Goal: Information Seeking & Learning: Learn about a topic

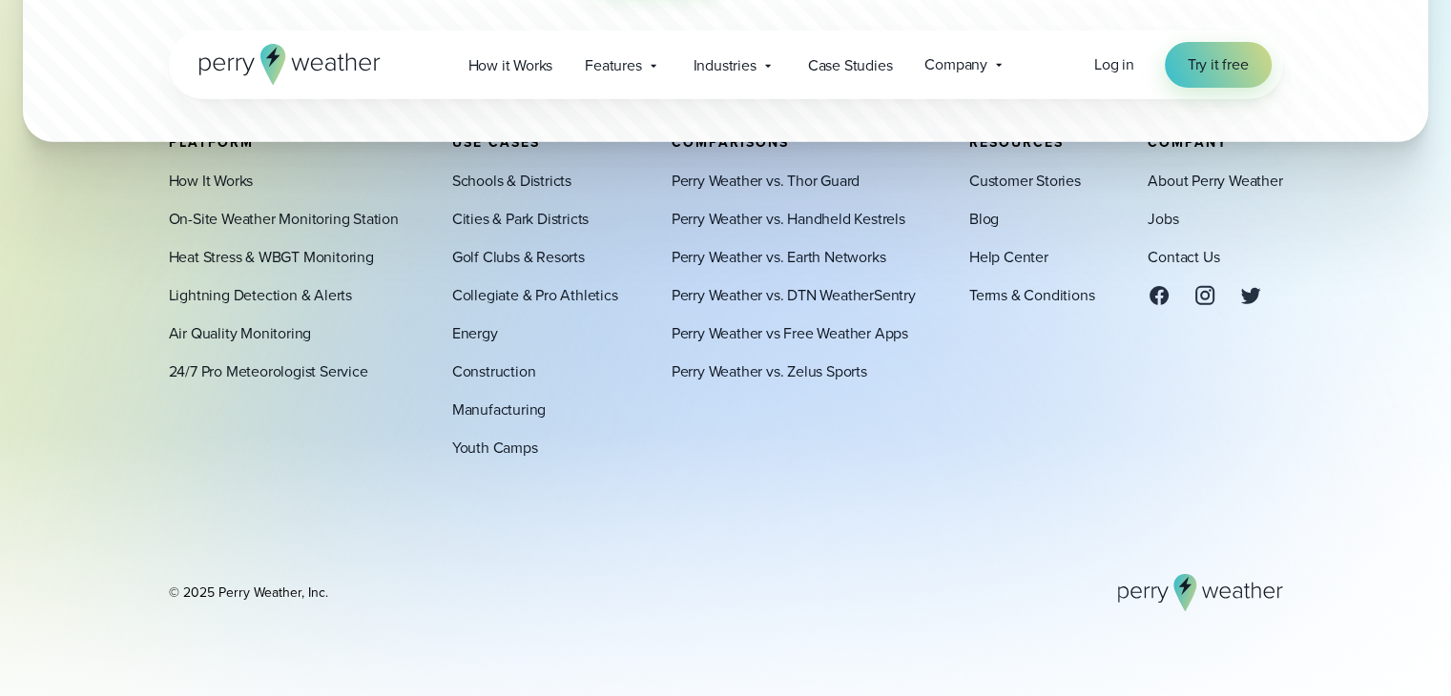
scroll to position [6068, 0]
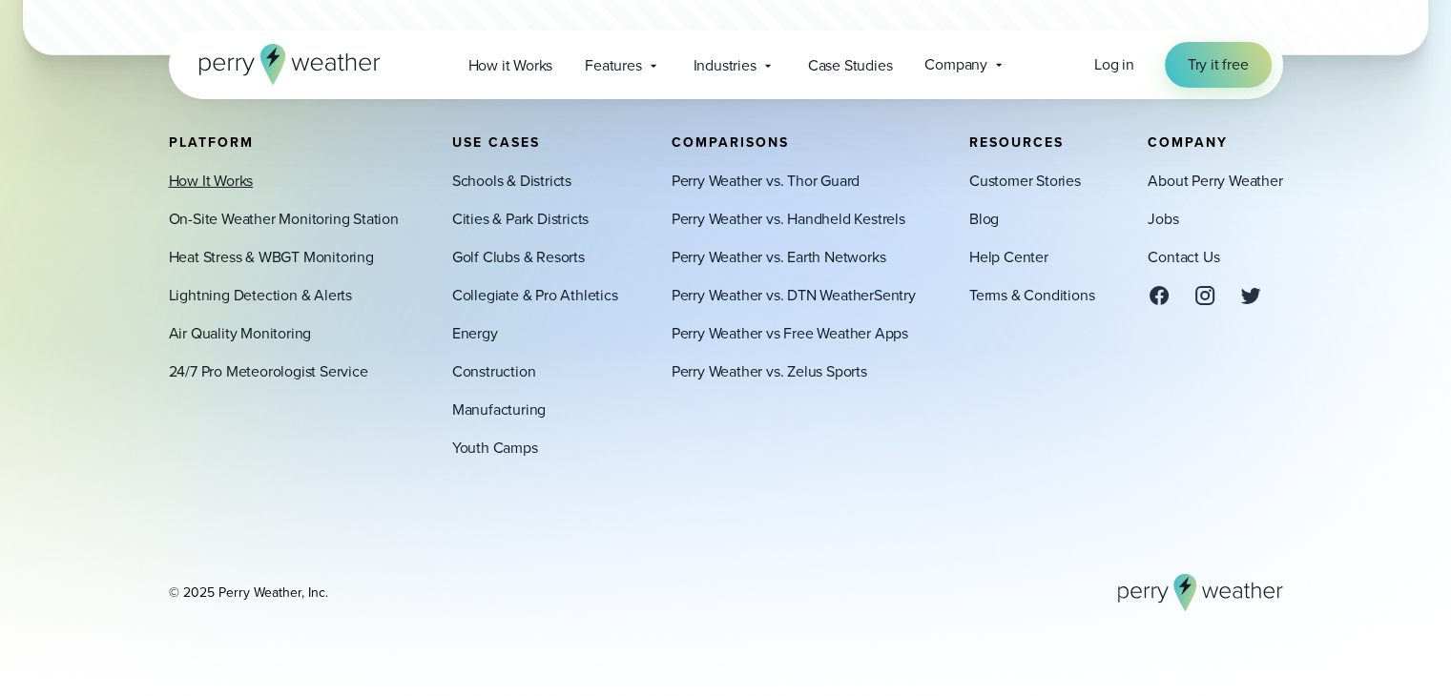
click at [223, 179] on link "How It Works" at bounding box center [211, 181] width 85 height 23
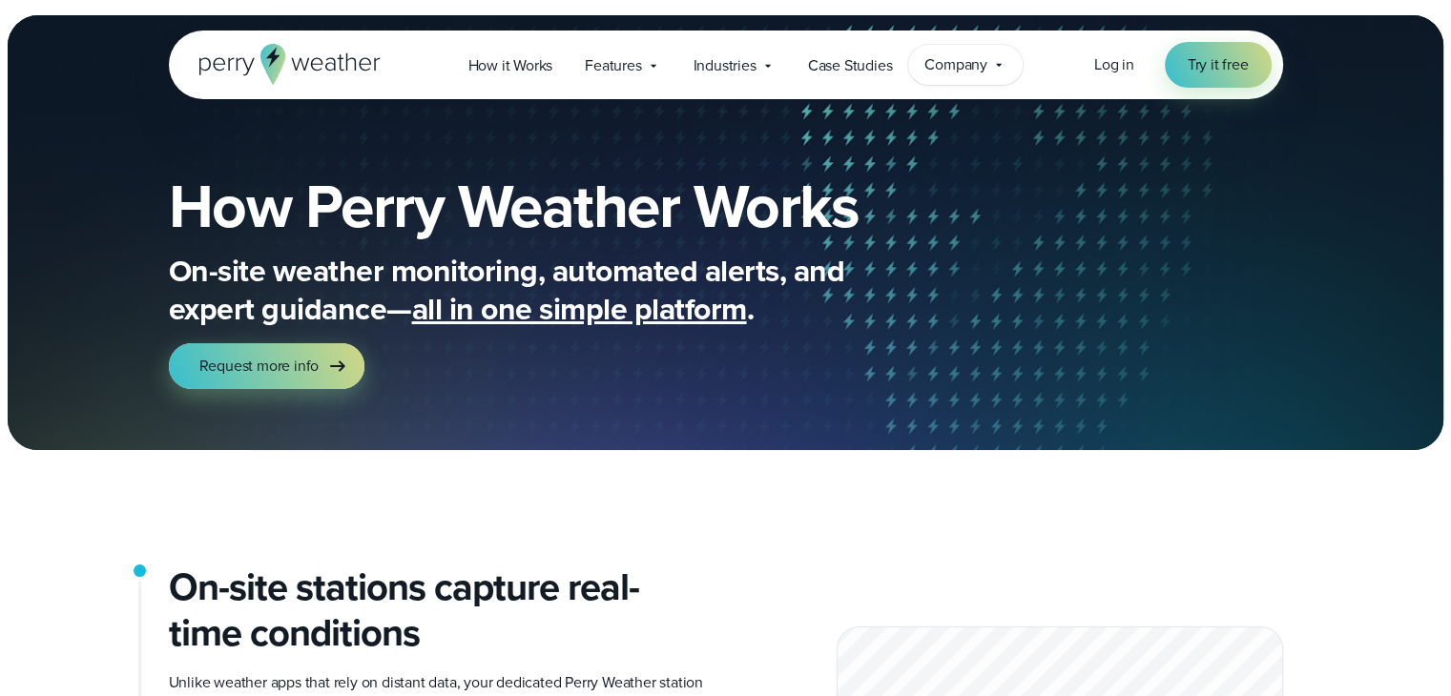
click at [969, 58] on span "Company" at bounding box center [955, 64] width 63 height 23
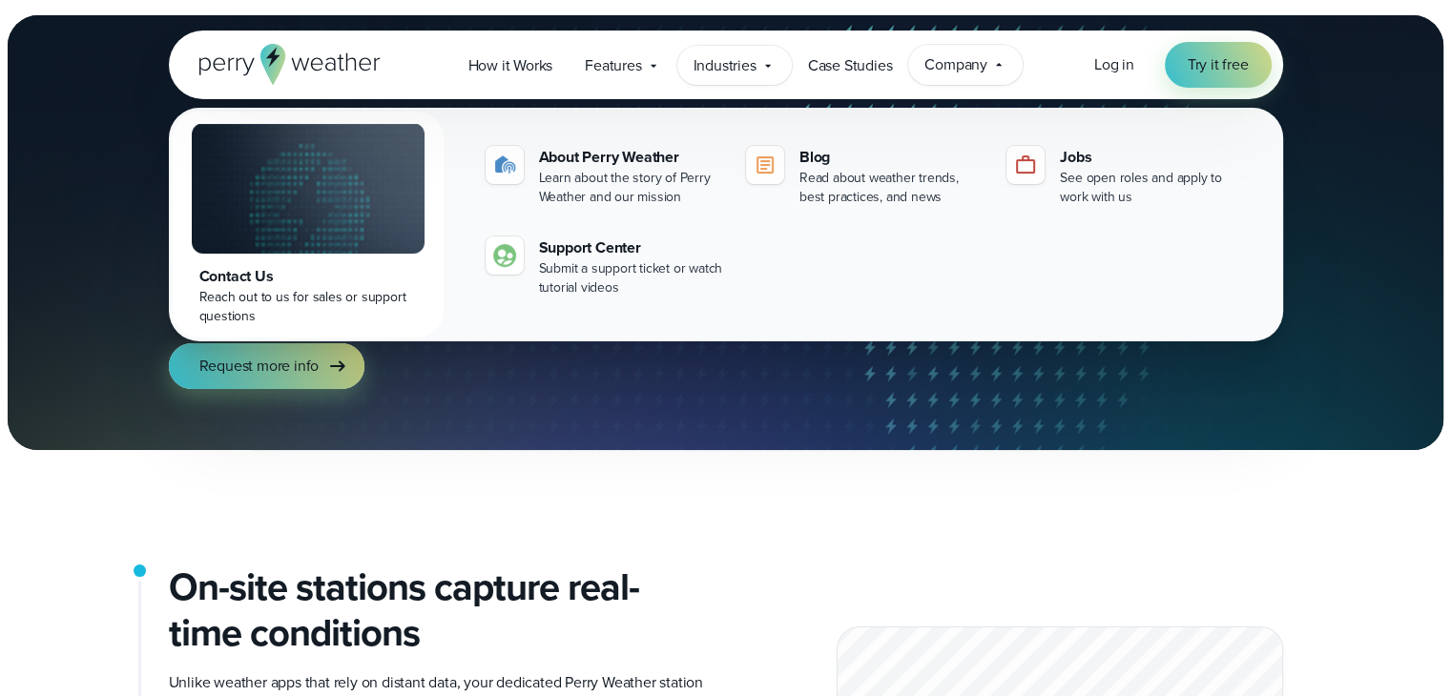
click at [726, 70] on span "Industries" at bounding box center [724, 65] width 63 height 23
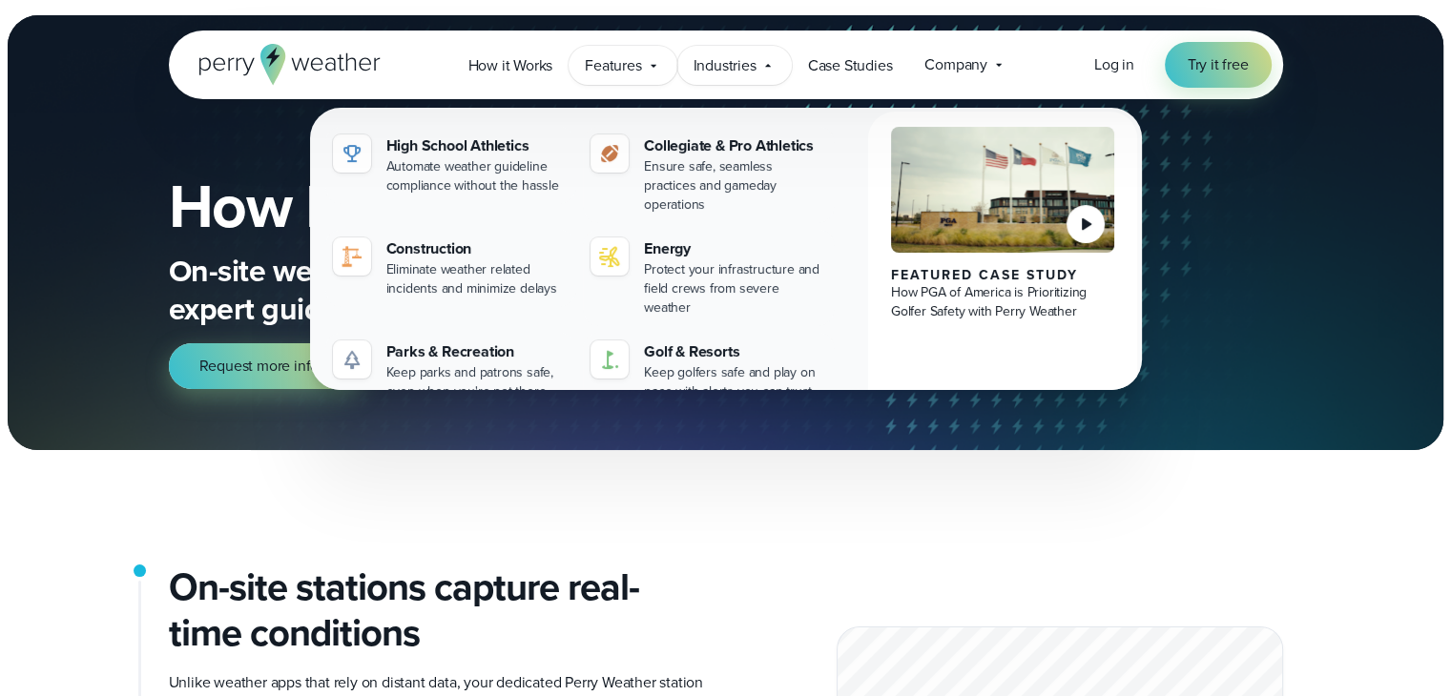
click at [600, 74] on span "Features" at bounding box center [613, 65] width 56 height 23
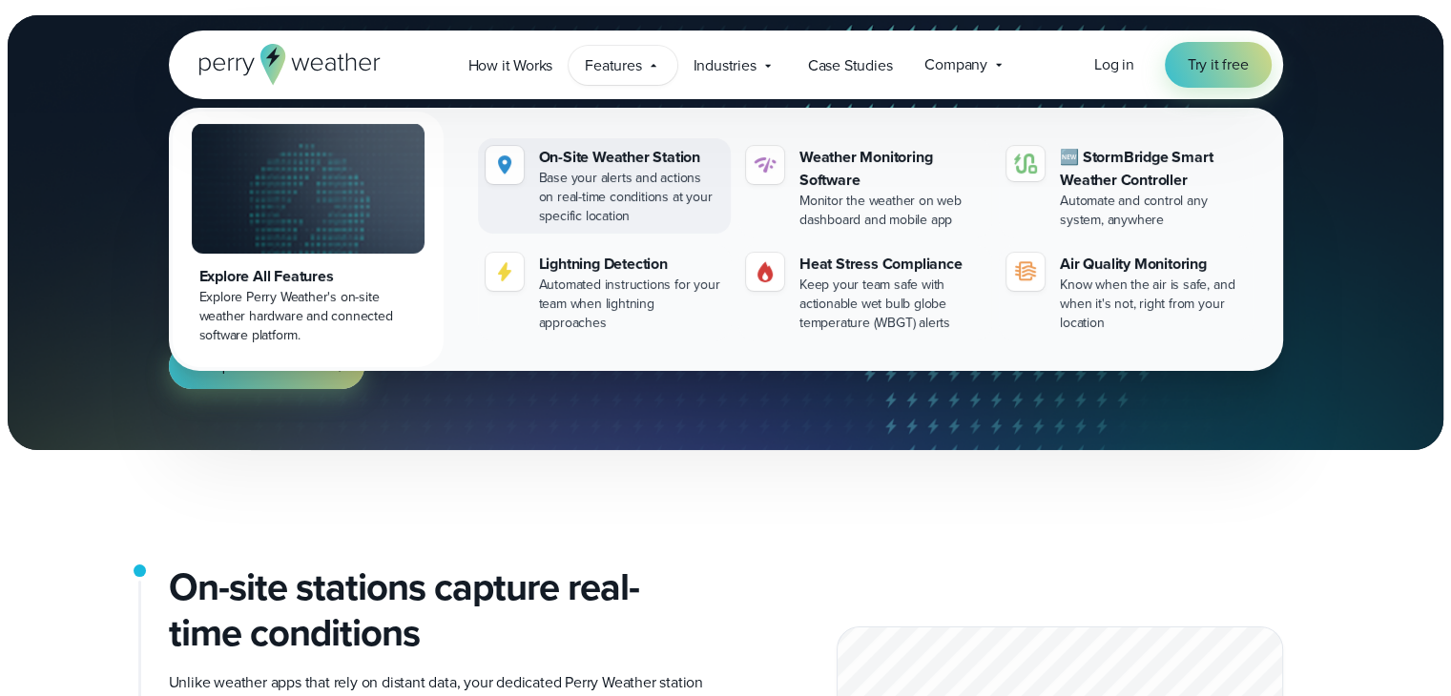
click at [594, 159] on div "On-Site Weather Station" at bounding box center [631, 157] width 184 height 23
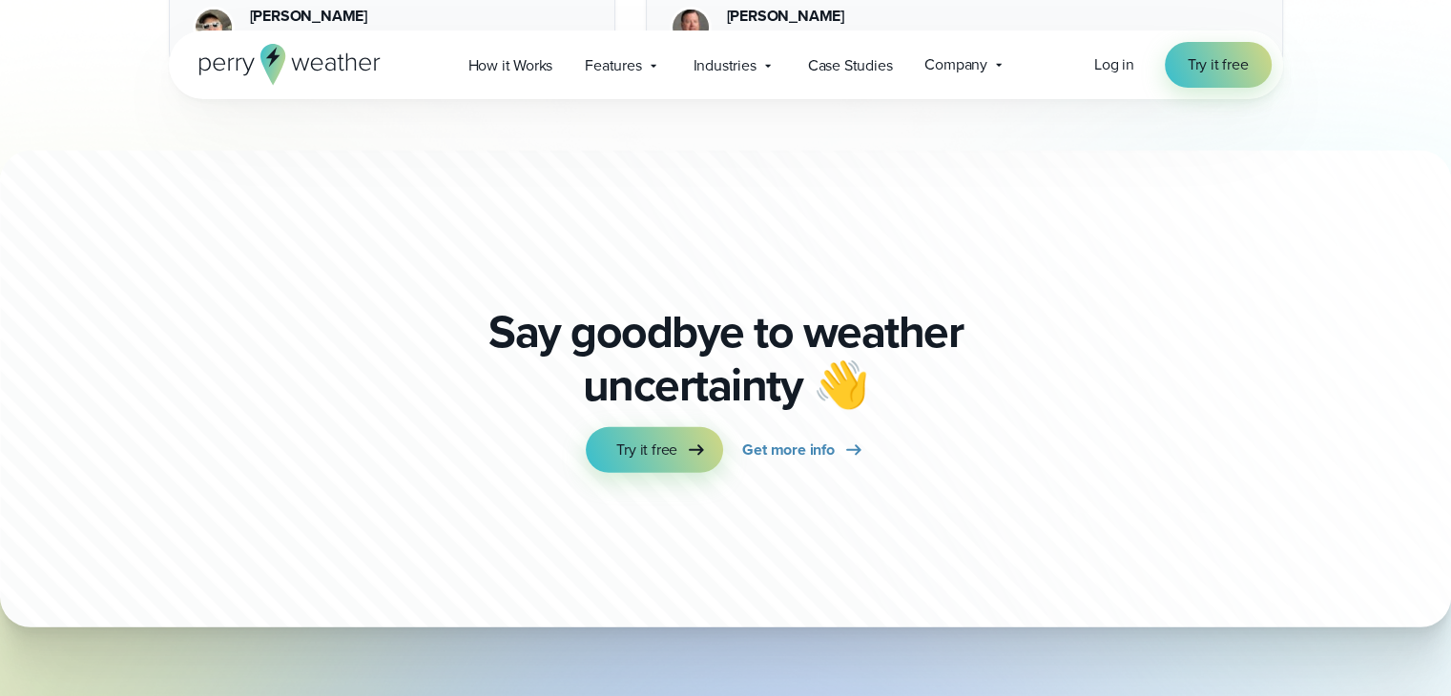
scroll to position [5541, 0]
